Goal: Task Accomplishment & Management: Complete application form

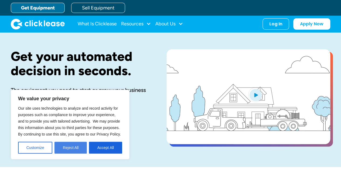
click at [68, 145] on button "Reject All" at bounding box center [70, 148] width 32 height 12
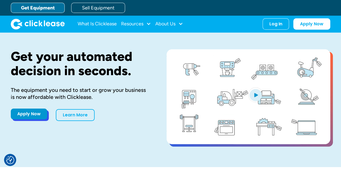
click at [25, 117] on link "Apply Now" at bounding box center [29, 113] width 36 height 11
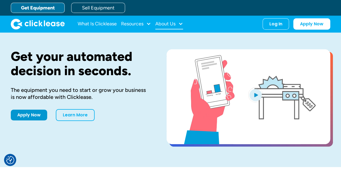
click at [180, 25] on div at bounding box center [180, 23] width 5 height 5
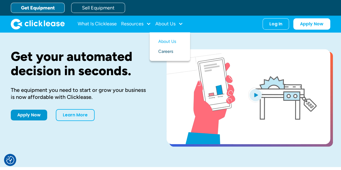
click at [171, 51] on link "Careers" at bounding box center [169, 52] width 23 height 10
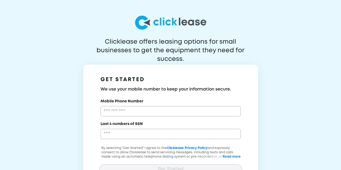
scroll to position [22, 0]
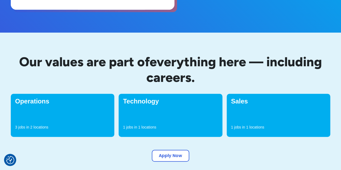
scroll to position [139, 0]
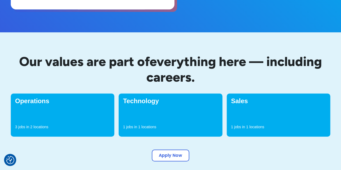
click at [141, 103] on h4 "Technology" at bounding box center [170, 101] width 95 height 6
click at [142, 125] on p "locations" at bounding box center [148, 126] width 15 height 5
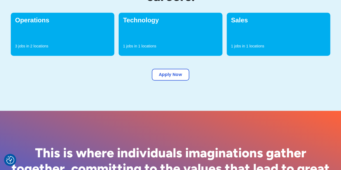
scroll to position [234, 0]
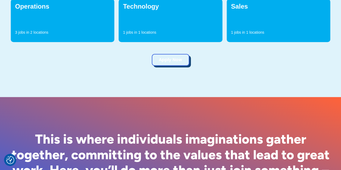
click at [168, 58] on link "Apply Now" at bounding box center [170, 60] width 37 height 12
